Goal: Use online tool/utility: Utilize a website feature to perform a specific function

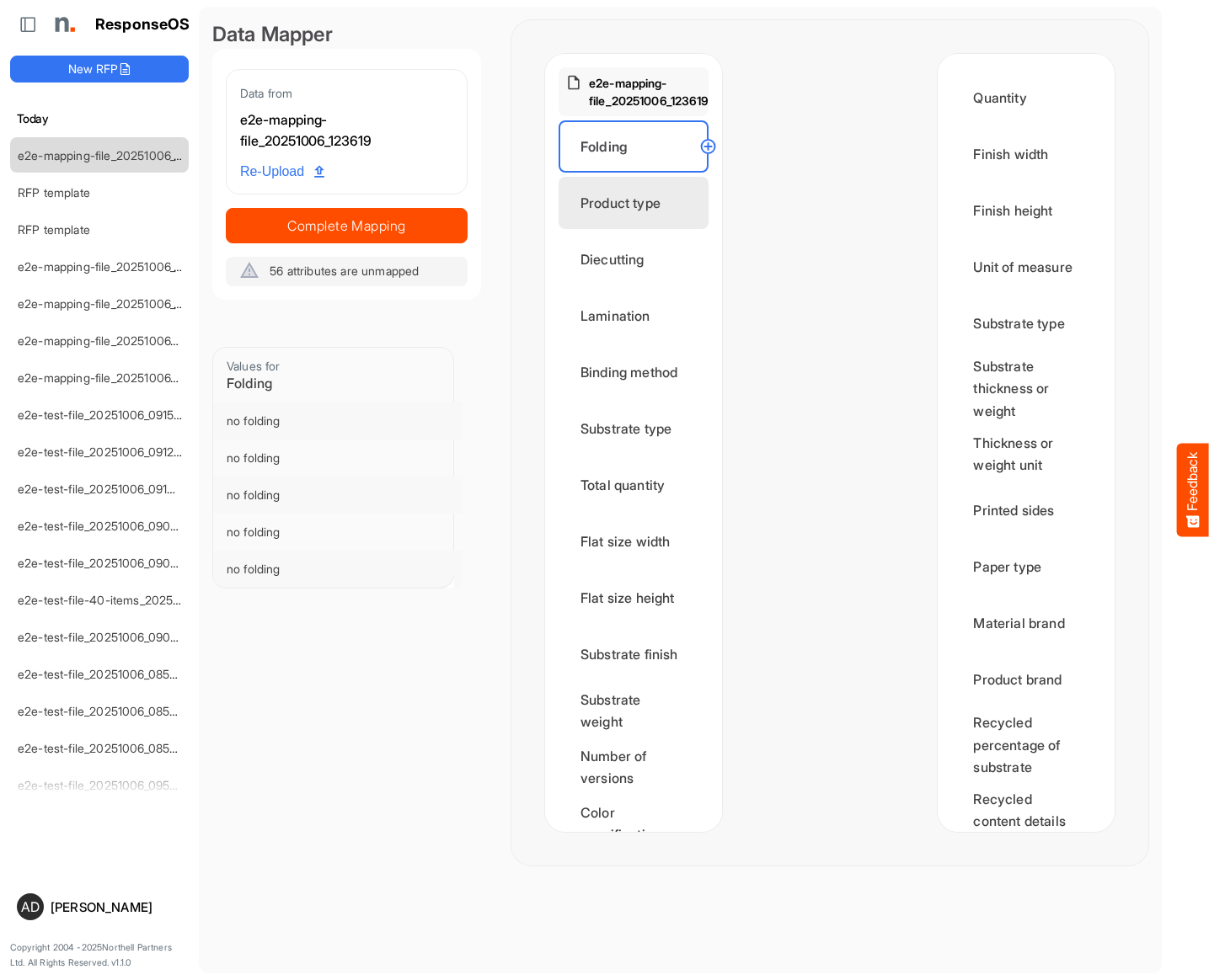
click at [638, 198] on div "Product type" at bounding box center [633, 203] width 150 height 52
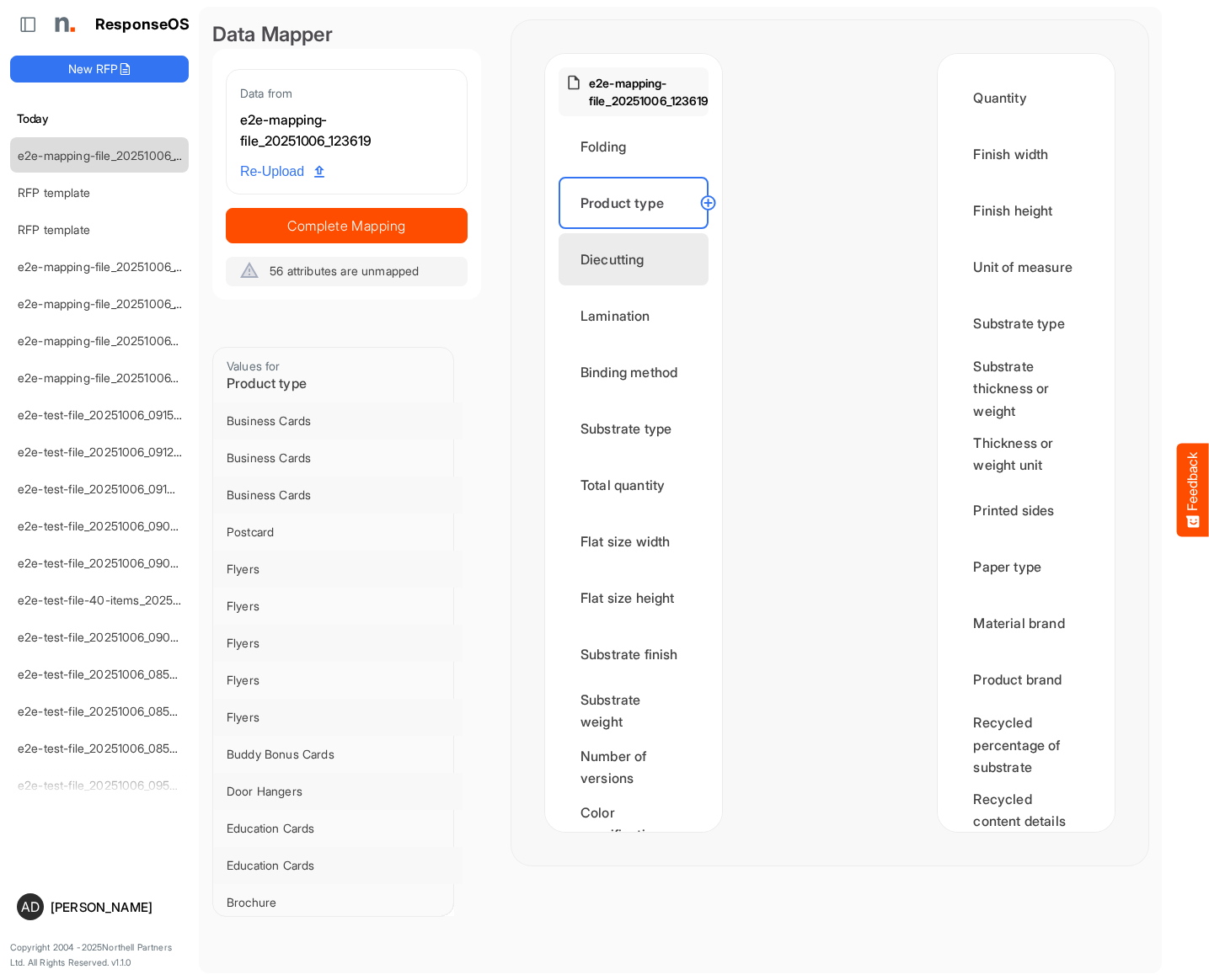
click at [639, 248] on div "Diecutting" at bounding box center [633, 260] width 150 height 52
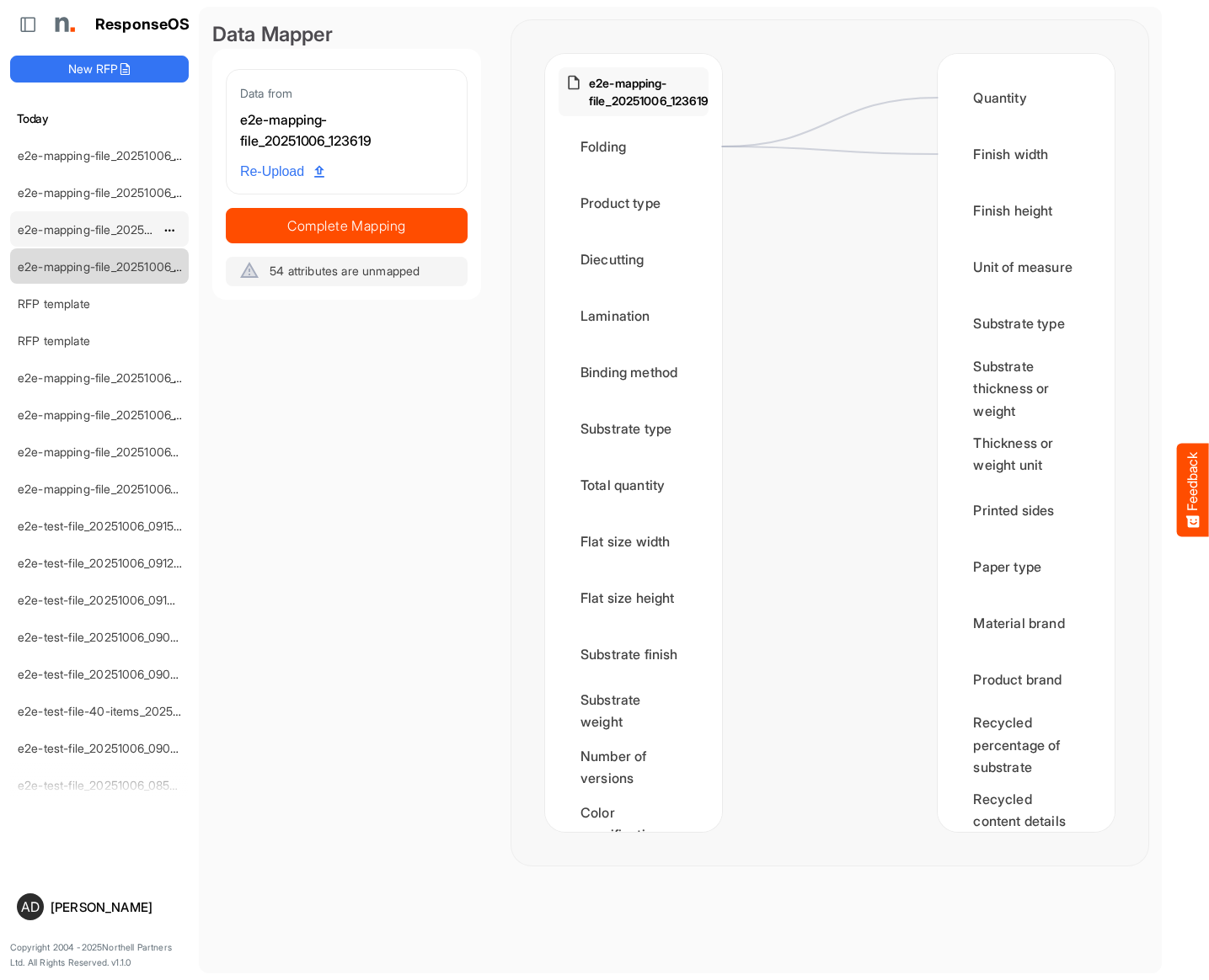
click at [148, 220] on div "e2e-mapping-file_20251006_141450" at bounding box center [86, 228] width 150 height 34
click at [610, 149] on div "Folding" at bounding box center [633, 147] width 150 height 52
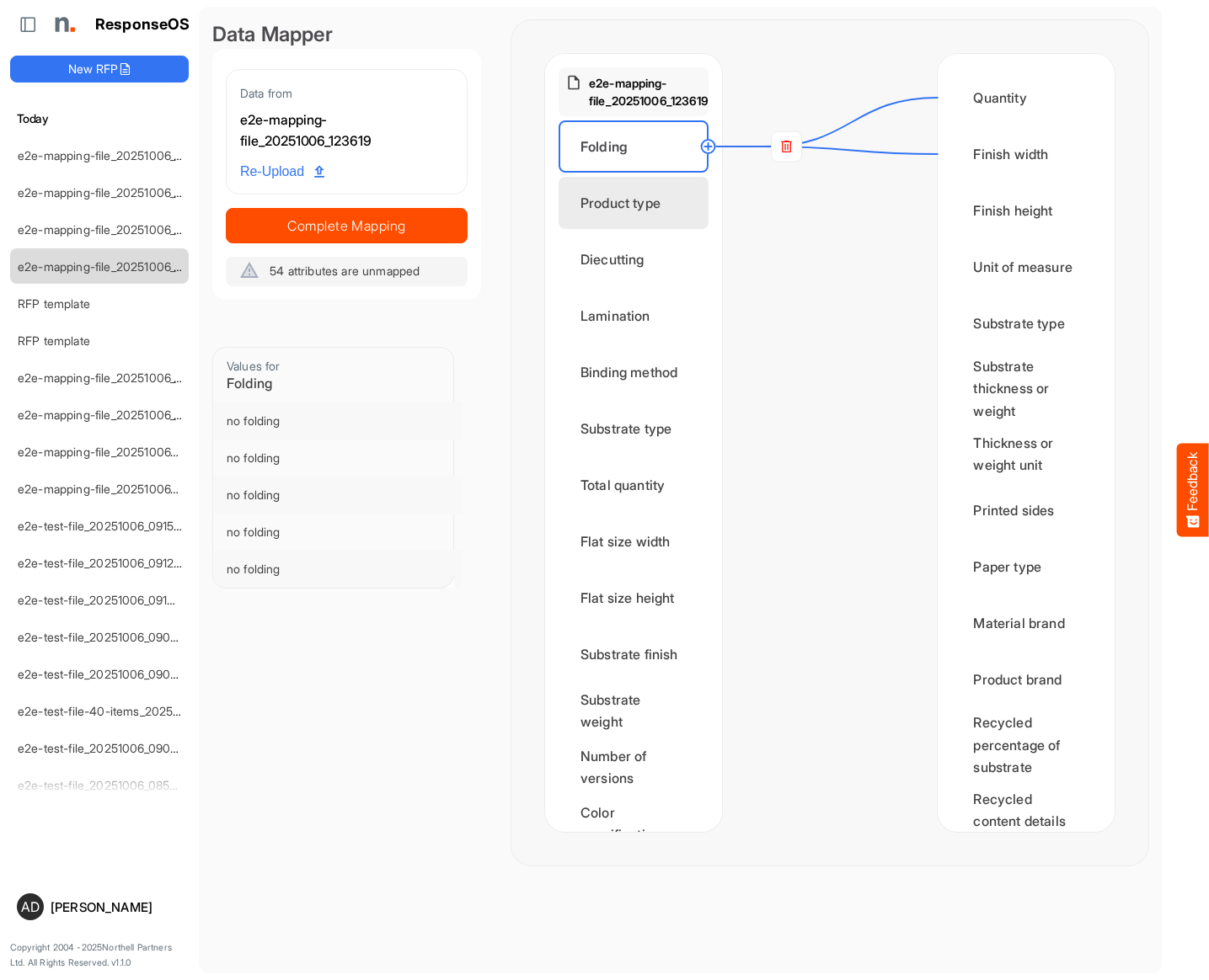
click at [647, 193] on div "Product type" at bounding box center [633, 203] width 150 height 52
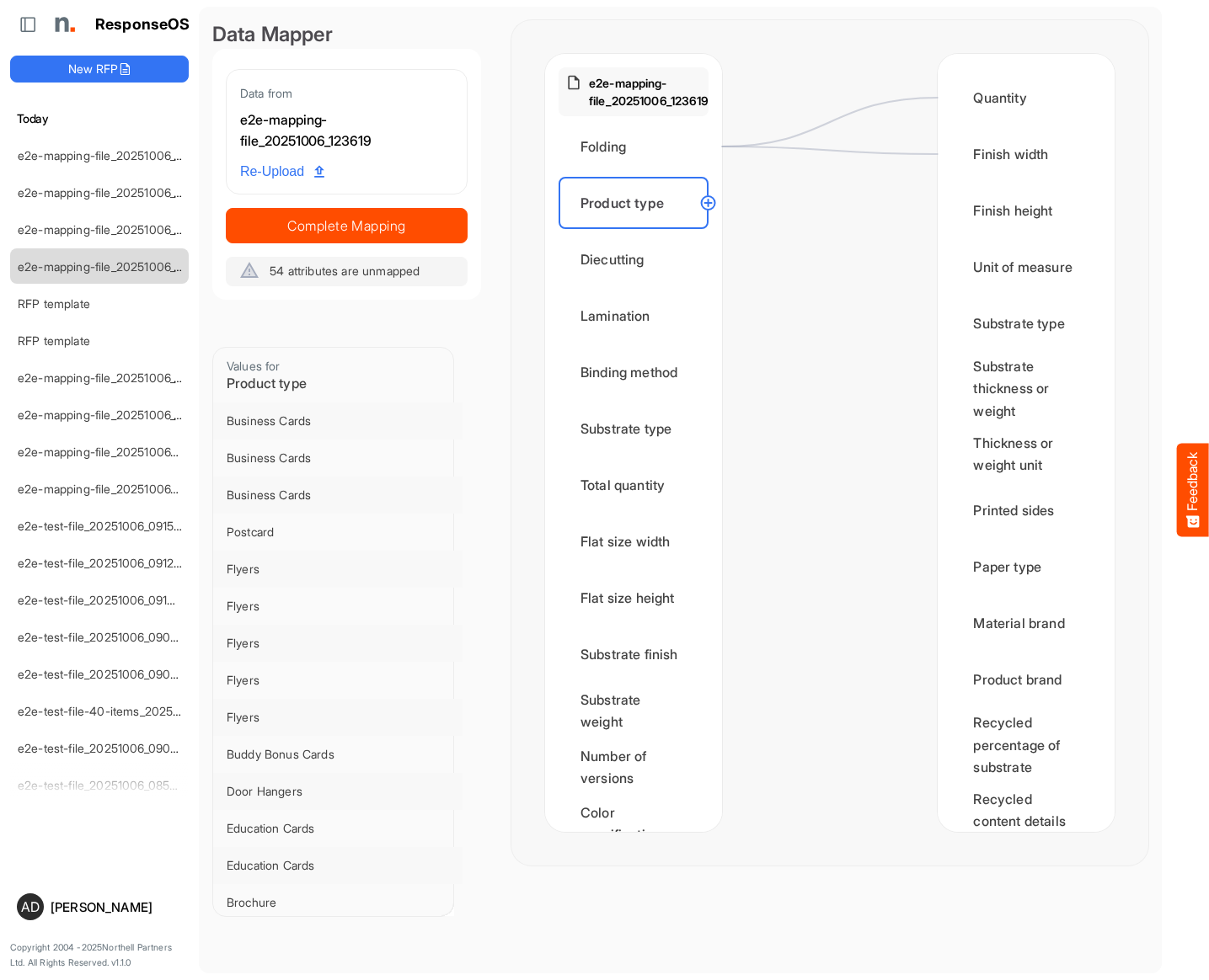
click at [701, 203] on circle at bounding box center [708, 202] width 20 height 20
click at [969, 211] on div "Finish height" at bounding box center [1026, 211] width 150 height 52
click at [659, 170] on div "Folding" at bounding box center [633, 147] width 150 height 52
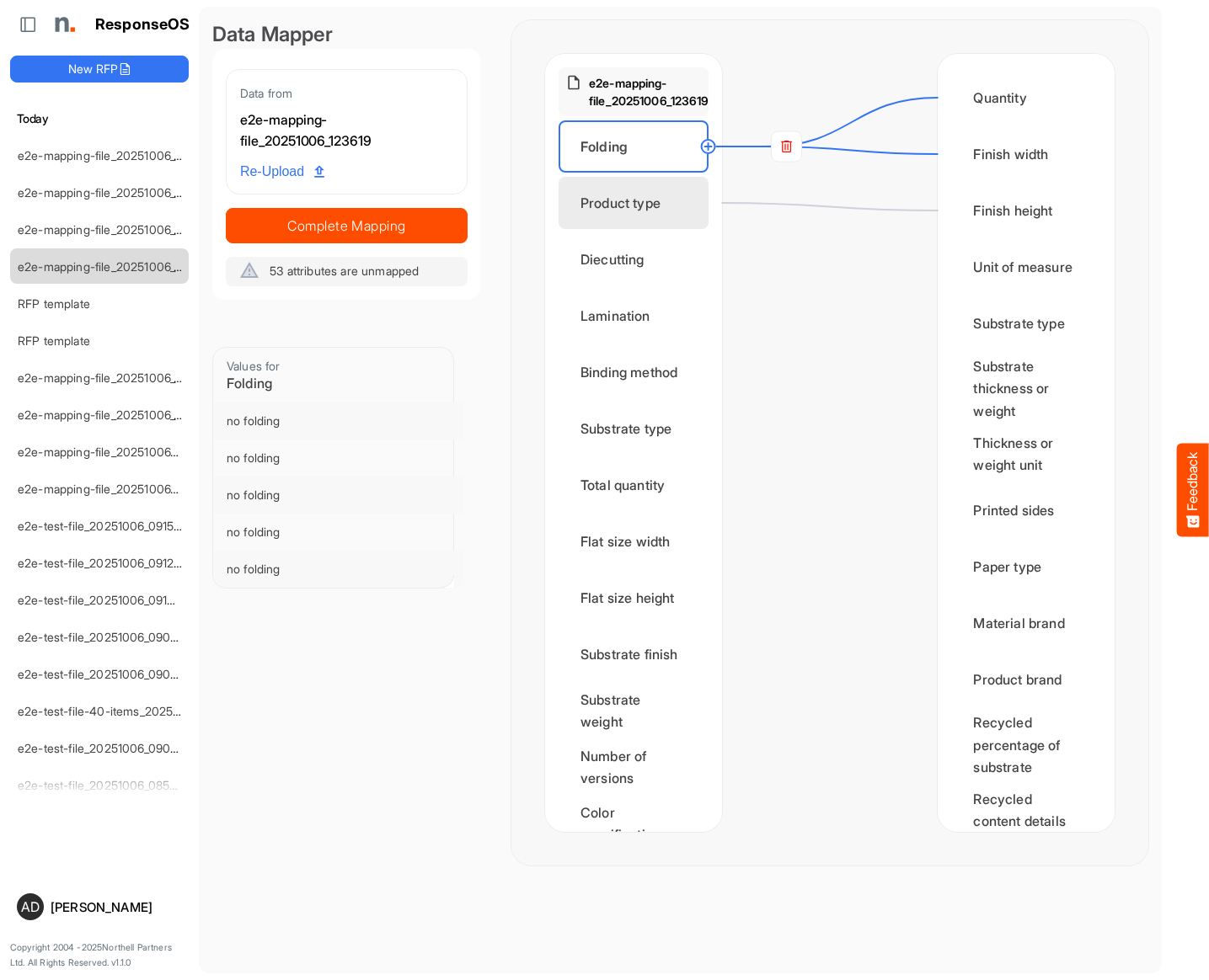
click at [659, 198] on div "Product type" at bounding box center [633, 203] width 150 height 52
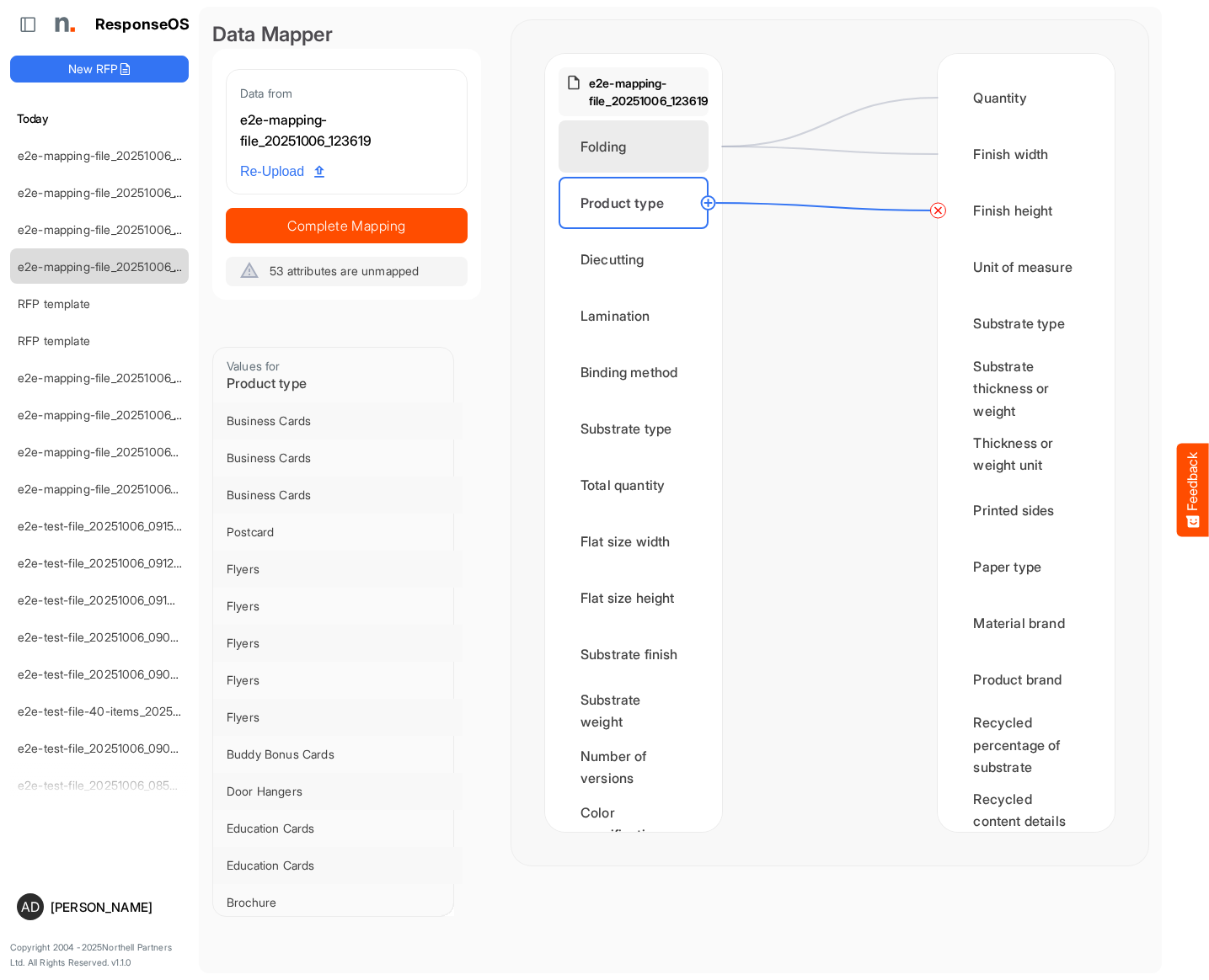
click at [631, 164] on div "Folding" at bounding box center [633, 147] width 150 height 52
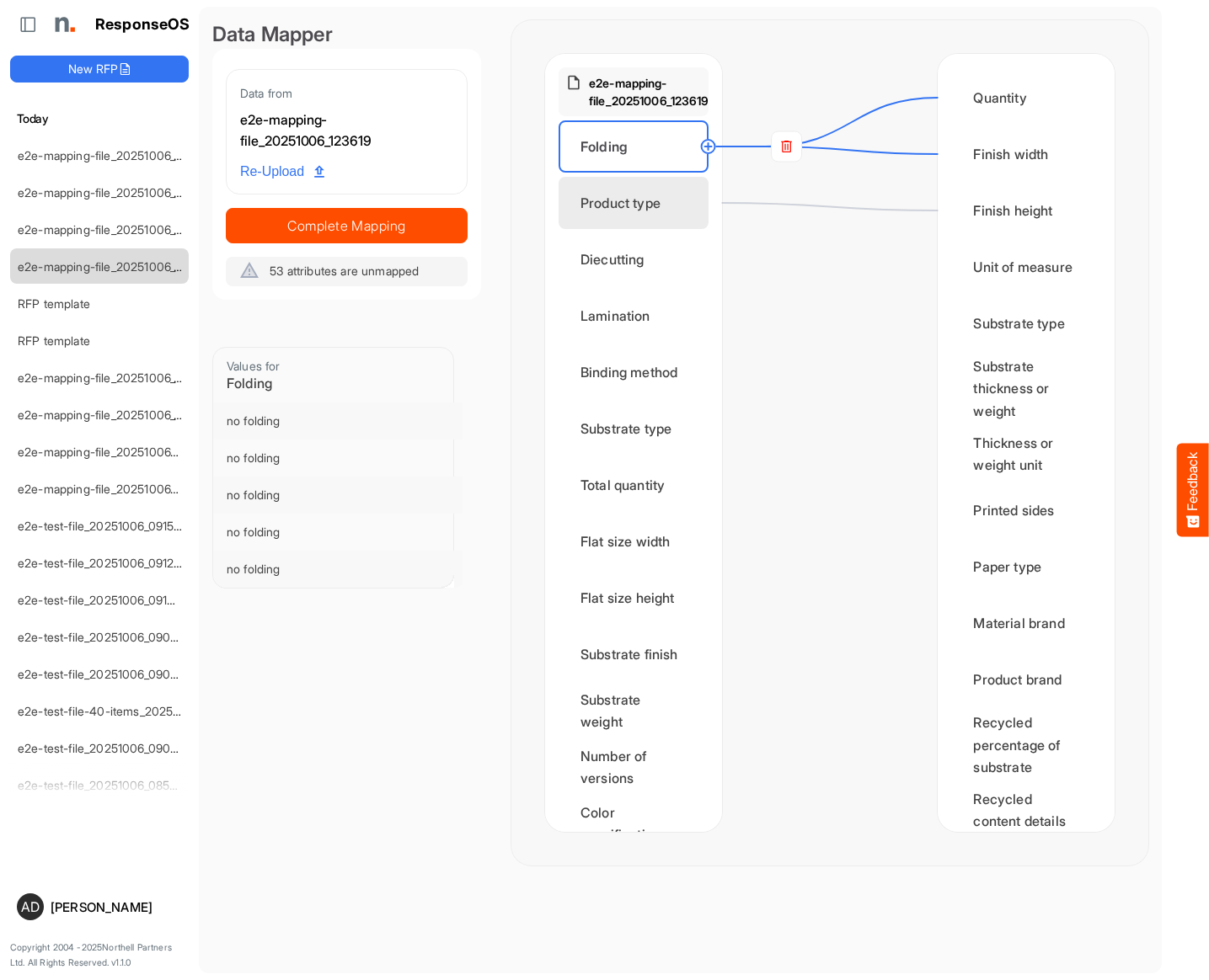
click at [628, 200] on div "Product type" at bounding box center [633, 203] width 150 height 52
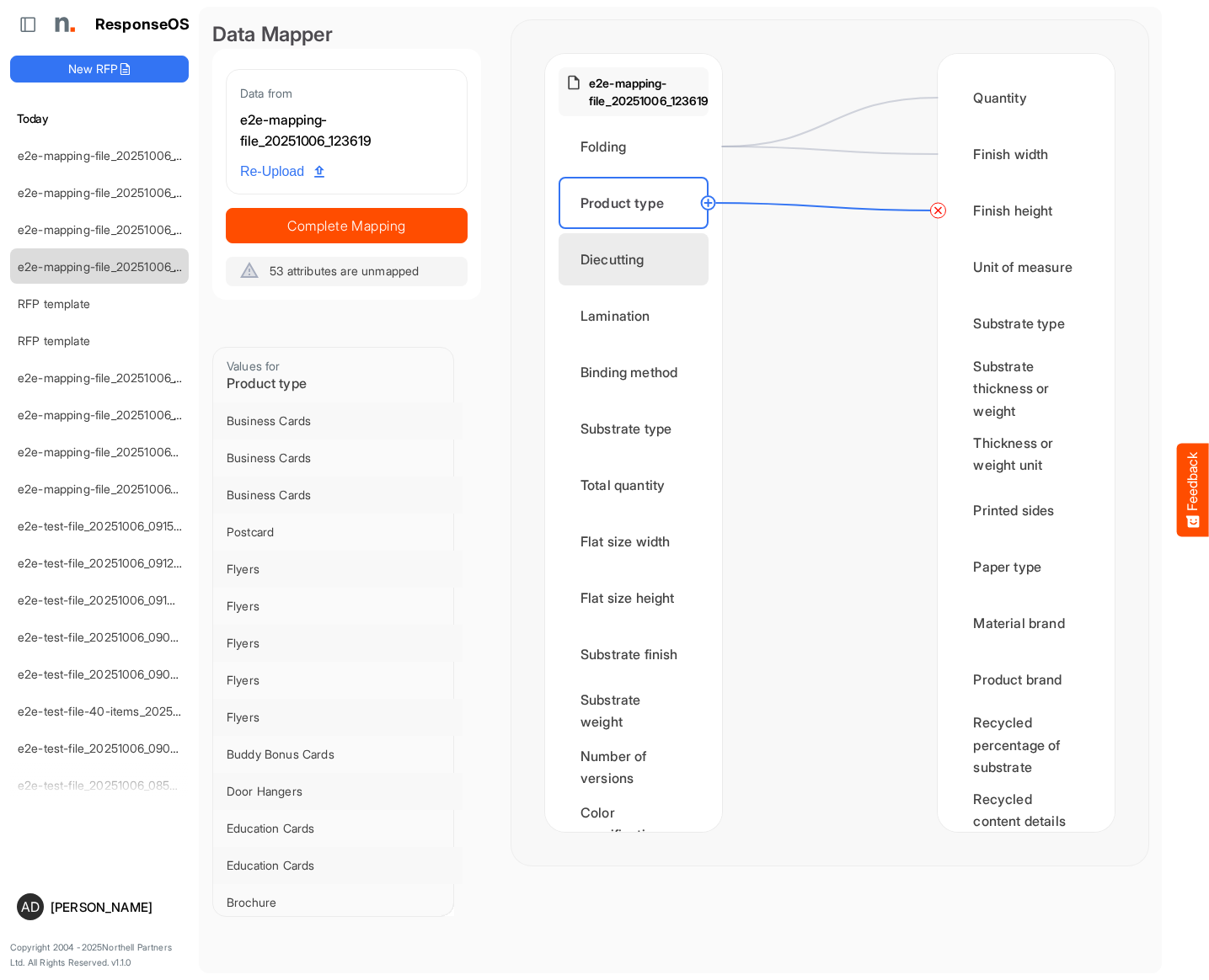
click at [625, 235] on div "Diecutting" at bounding box center [633, 260] width 150 height 52
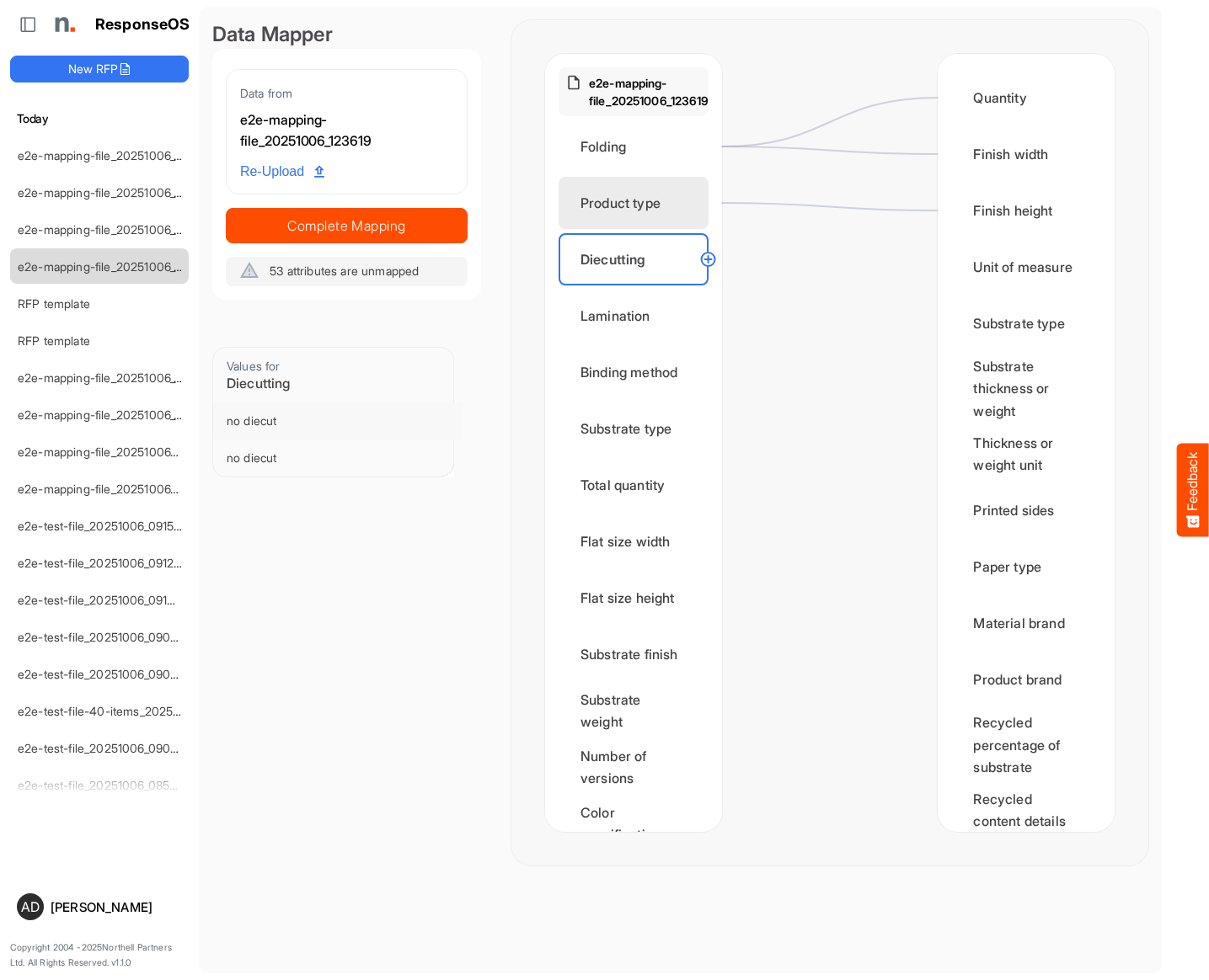
click at [667, 222] on div "Product type" at bounding box center [633, 203] width 150 height 52
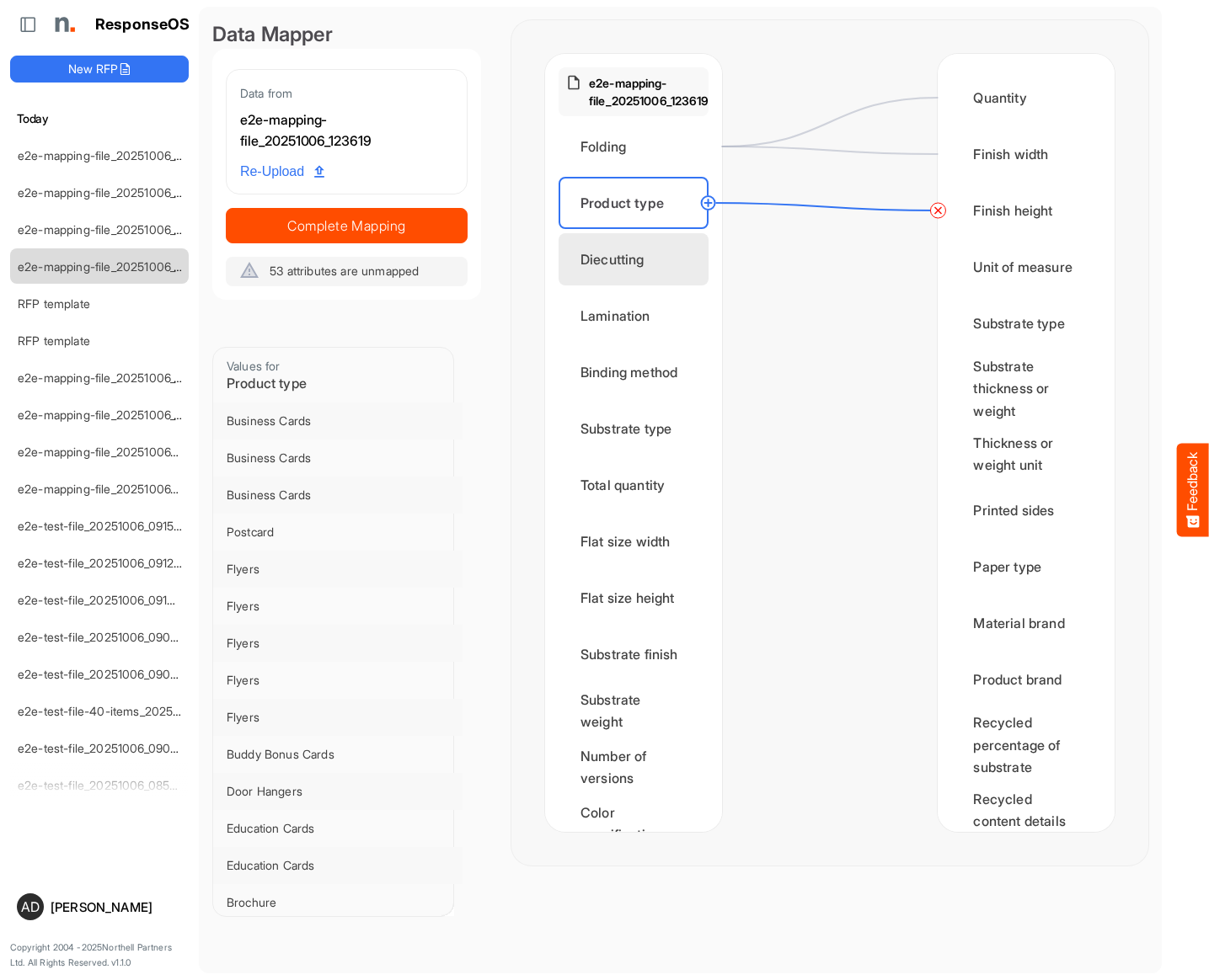
click at [667, 253] on div "Diecutting" at bounding box center [633, 260] width 150 height 52
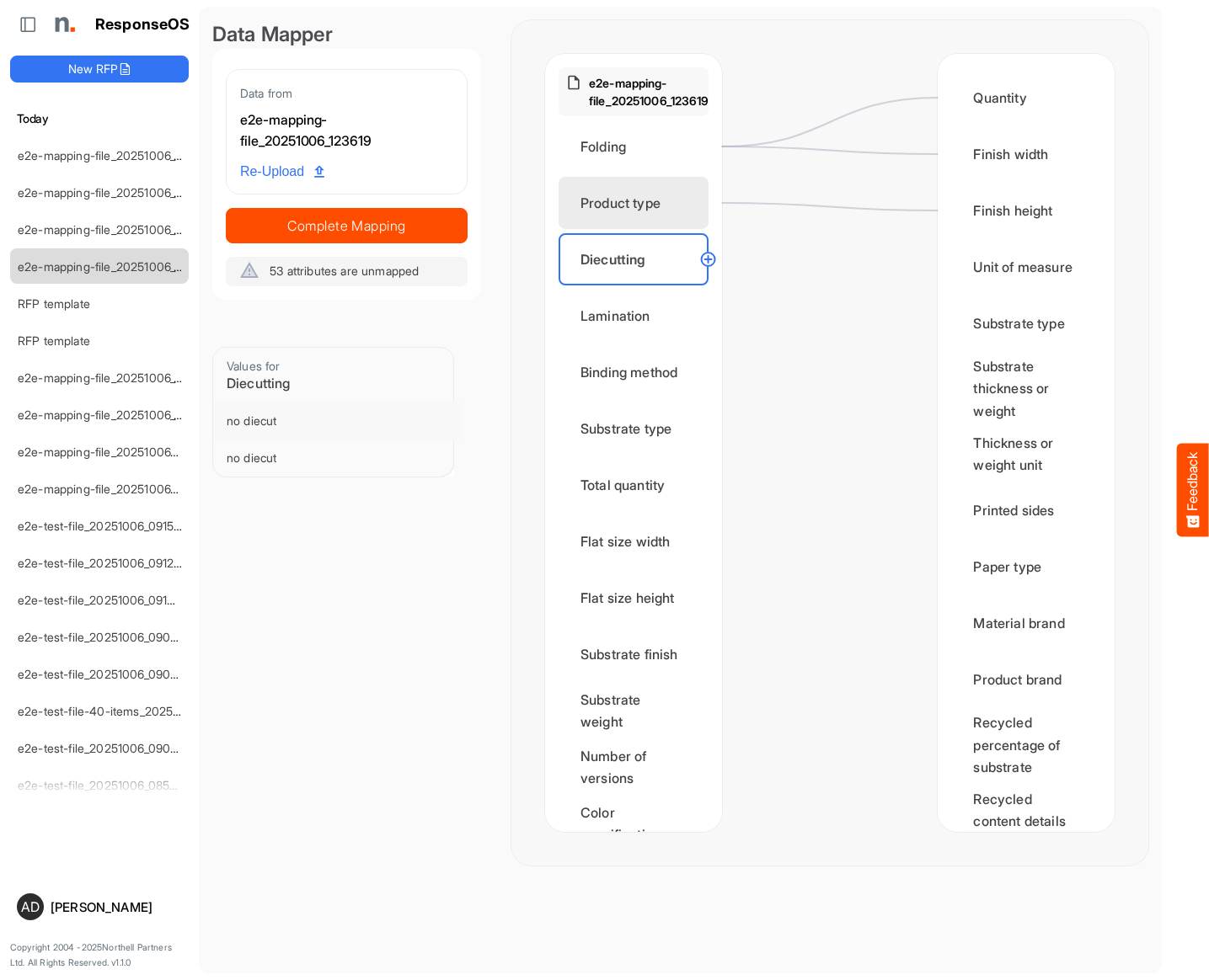
click at [652, 183] on div "Product type" at bounding box center [633, 203] width 150 height 52
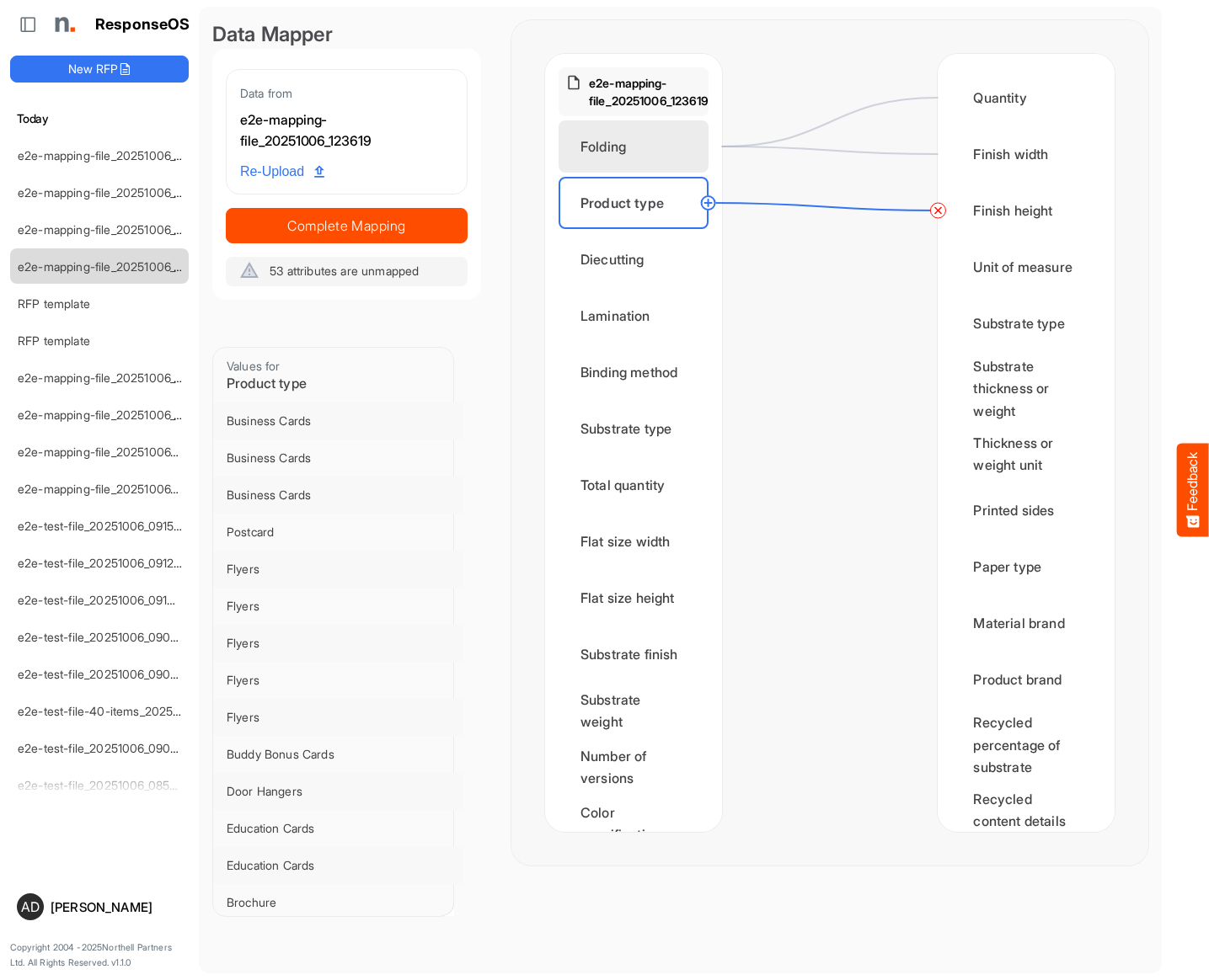
click at [667, 154] on div "Folding" at bounding box center [633, 147] width 150 height 52
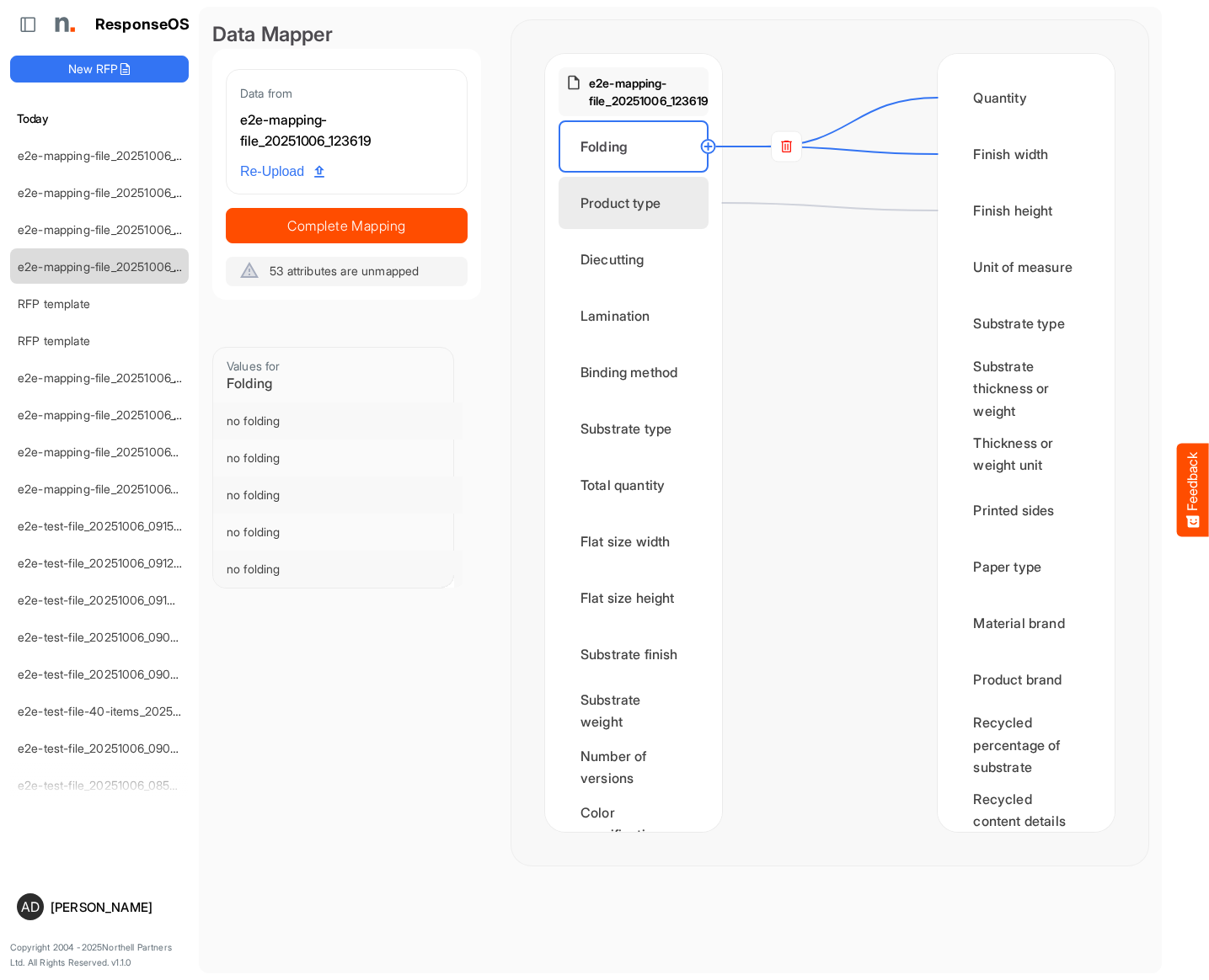
click at [663, 199] on div "Product type" at bounding box center [633, 203] width 150 height 52
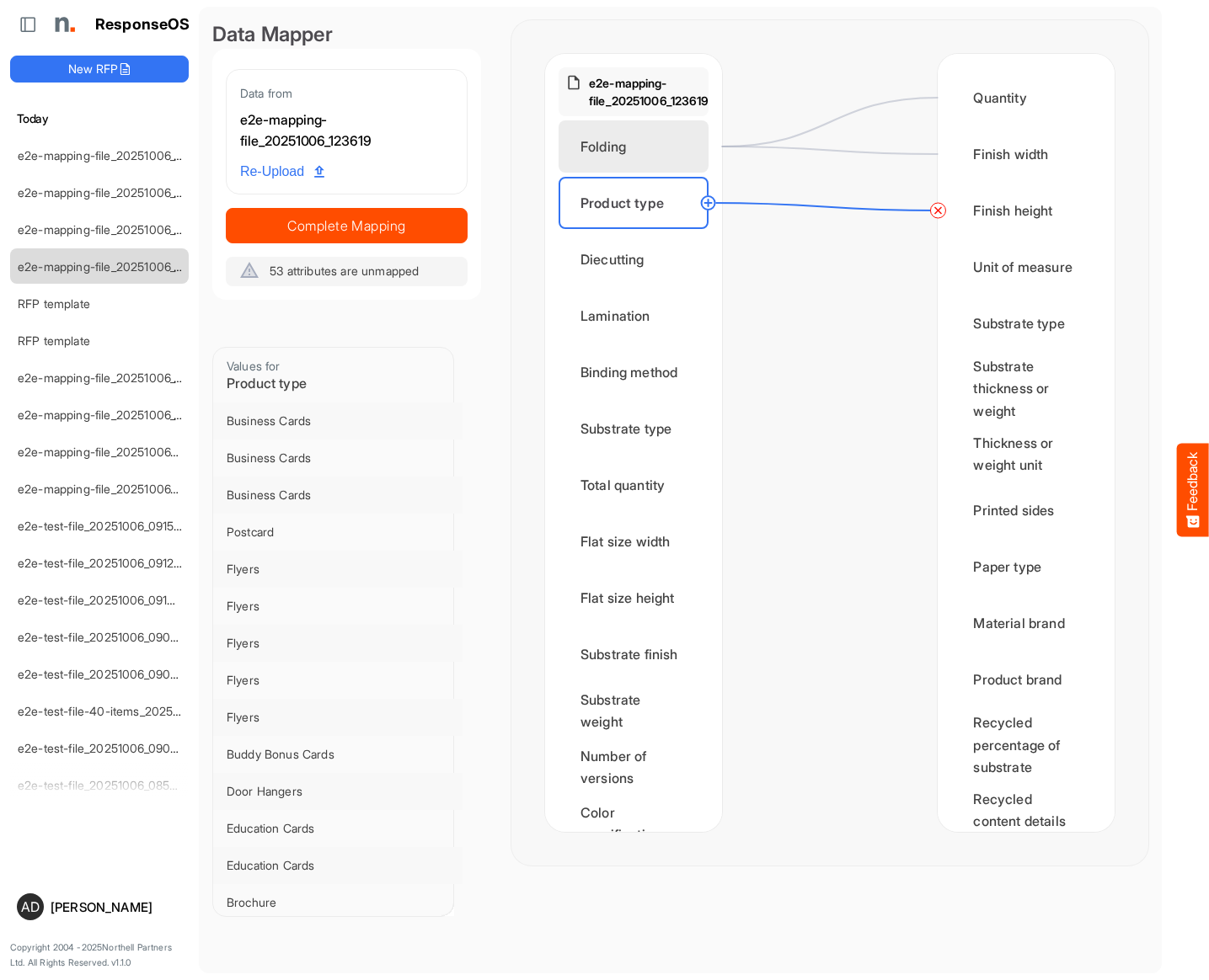
click at [651, 165] on div "Folding" at bounding box center [633, 147] width 150 height 52
